Goal: Task Accomplishment & Management: Use online tool/utility

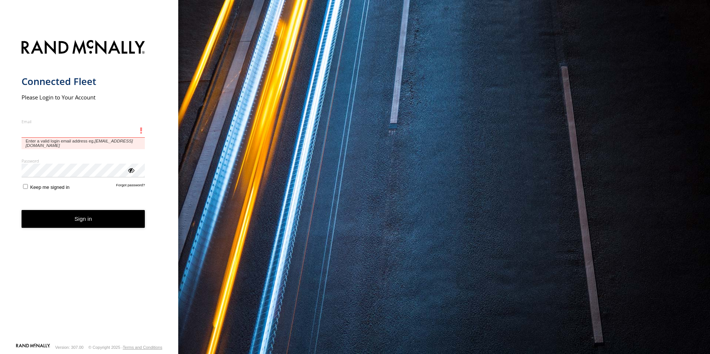
type input "**********"
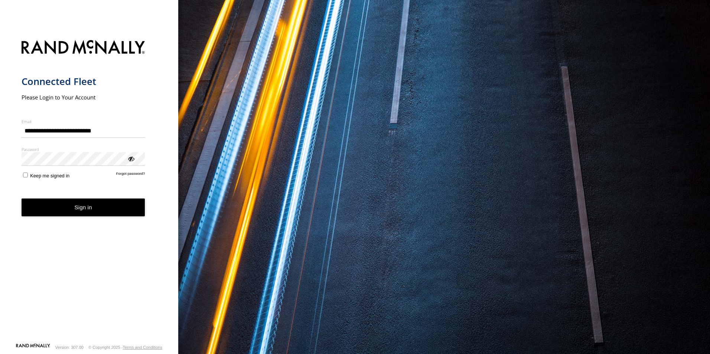
click at [22, 199] on button "Sign in" at bounding box center [84, 208] width 124 height 18
click at [0, 354] on nordpass-portal at bounding box center [0, 354] width 0 height 0
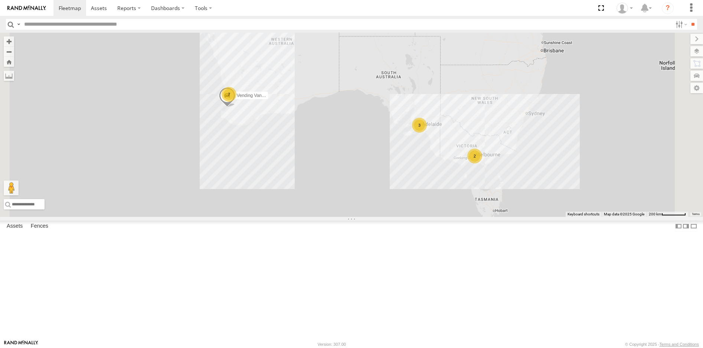
drag, startPoint x: 582, startPoint y: 87, endPoint x: 604, endPoint y: 85, distance: 21.2
click at [0, 348] on nordpass-portal at bounding box center [0, 348] width 0 height 0
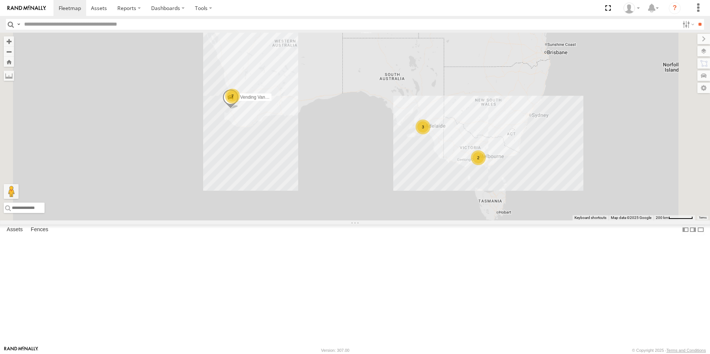
click at [0, 0] on link at bounding box center [0, 0] width 0 height 0
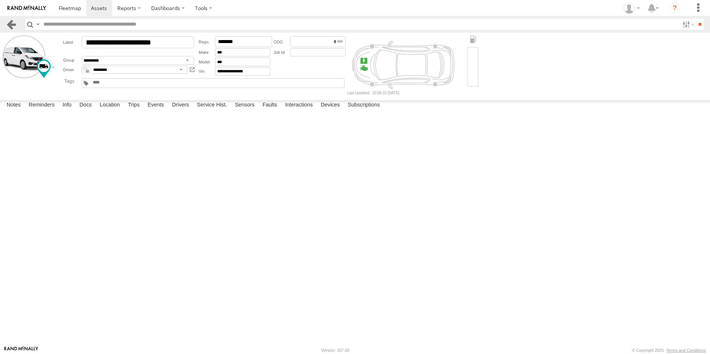
click at [12, 27] on link at bounding box center [11, 24] width 11 height 11
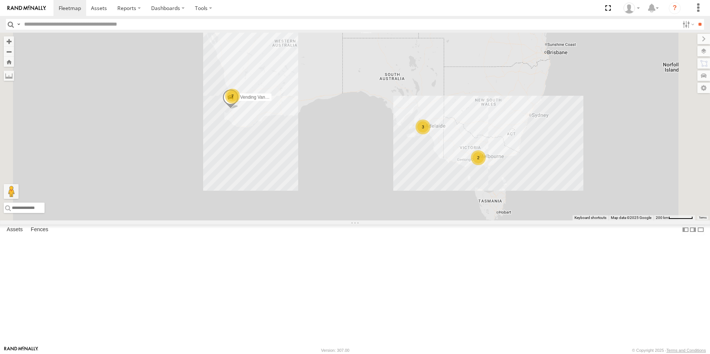
click at [0, 0] on link at bounding box center [0, 0] width 0 height 0
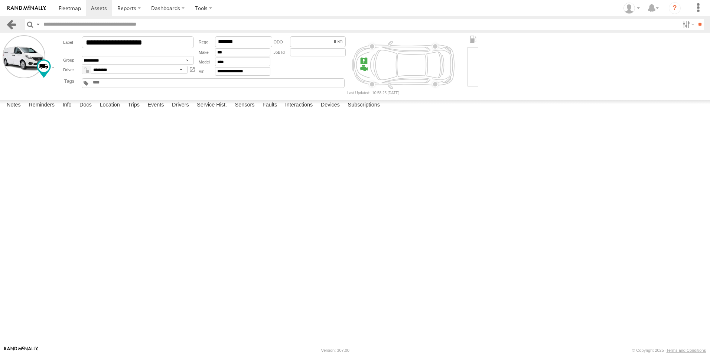
click at [10, 26] on link at bounding box center [11, 24] width 11 height 11
